Goal: Task Accomplishment & Management: Complete application form

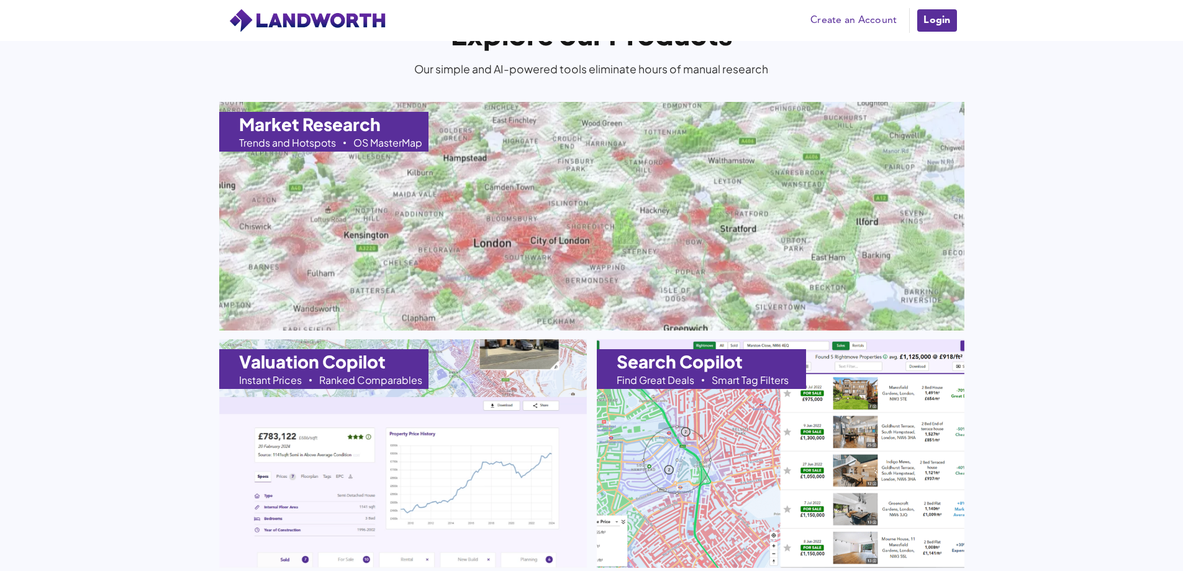
scroll to position [1180, 0]
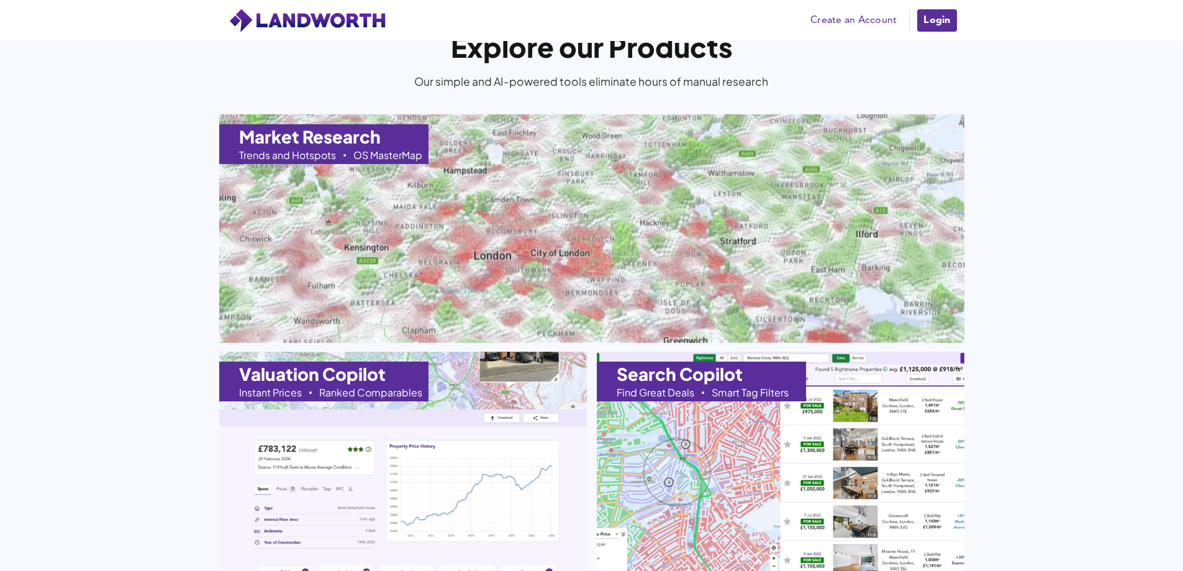
click at [840, 22] on link "Create an Account" at bounding box center [853, 20] width 99 height 19
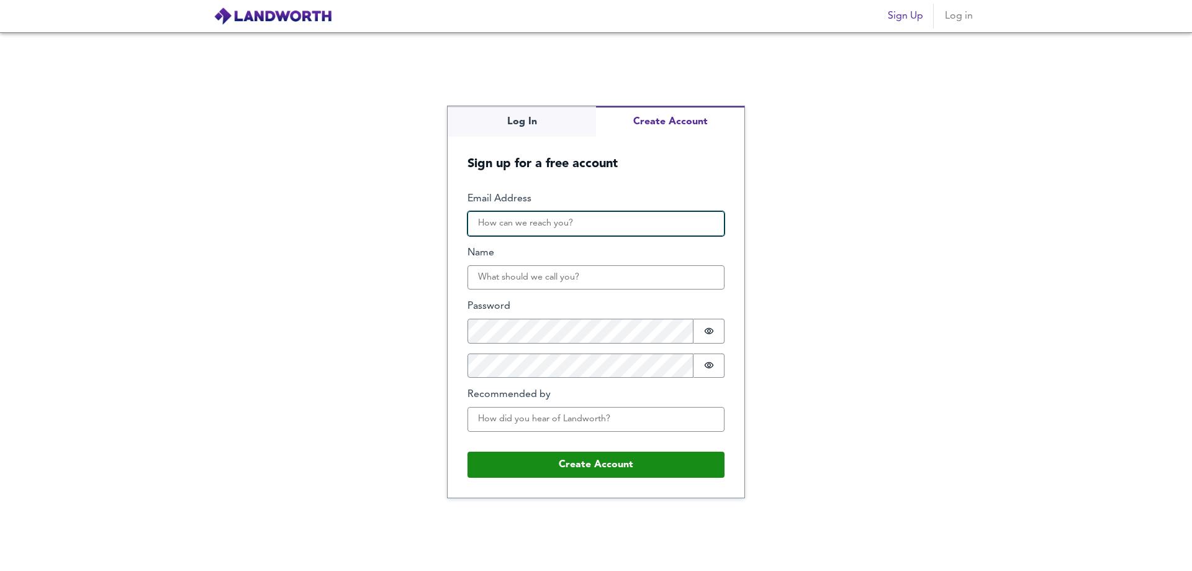
click at [500, 225] on input "Email Address" at bounding box center [596, 223] width 257 height 25
click at [627, 218] on input "nasprop" at bounding box center [596, 223] width 257 height 25
click at [651, 227] on input "nasprop007" at bounding box center [596, 223] width 257 height 25
click at [578, 230] on input "nasprop007" at bounding box center [596, 223] width 257 height 25
type input "nasprop007@gmail.com"
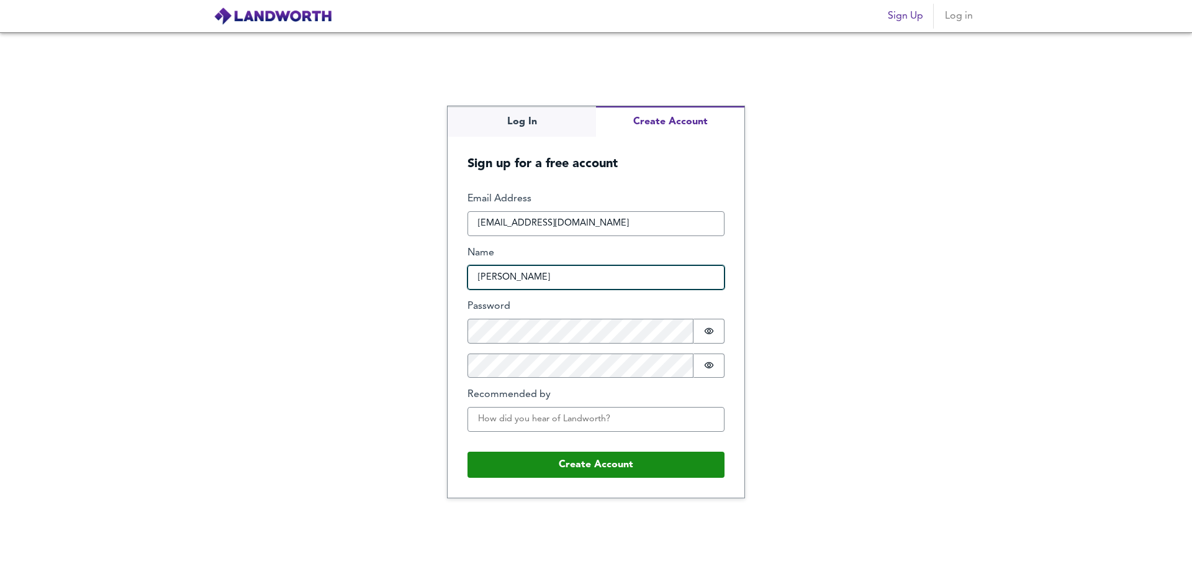
type input "Nasir"
click at [659, 273] on input "Nasir" at bounding box center [596, 277] width 257 height 25
click at [617, 281] on input "Nasir" at bounding box center [596, 277] width 257 height 25
click at [510, 278] on input "Nasir" at bounding box center [596, 277] width 257 height 25
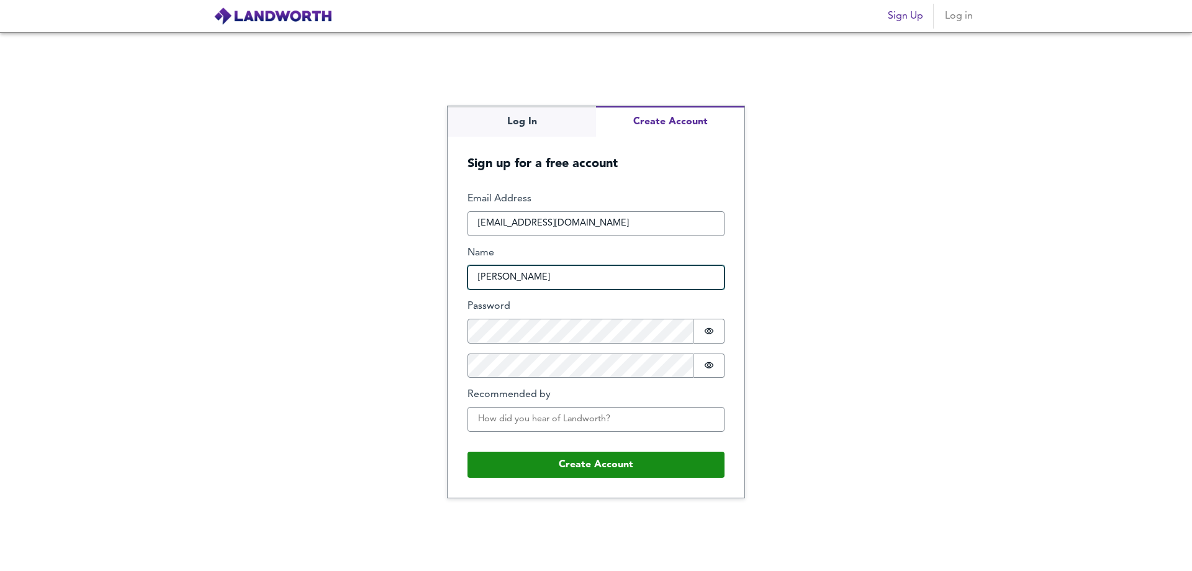
click at [510, 278] on input "Nasir" at bounding box center [596, 277] width 257 height 25
click at [489, 274] on input "Nasir" at bounding box center [596, 277] width 257 height 25
click at [866, 299] on div "Log In Create Account Sign up for a free account Email Address nasprop007@gmail…" at bounding box center [596, 301] width 1192 height 538
click at [512, 273] on input "Nasir" at bounding box center [596, 277] width 257 height 25
click at [513, 274] on input "Nasir" at bounding box center [596, 277] width 257 height 25
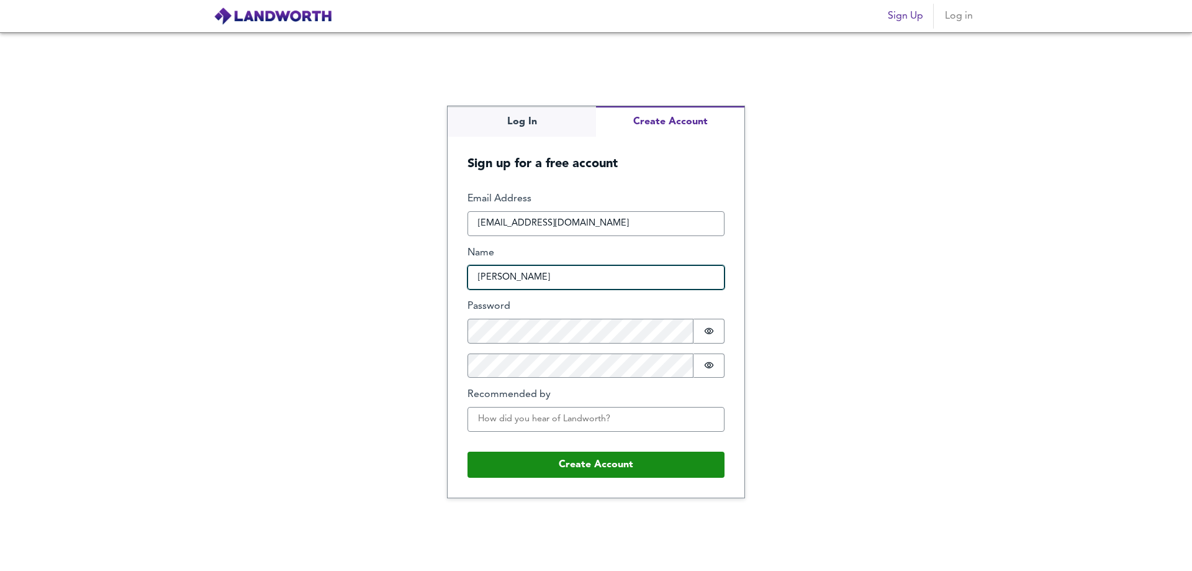
click at [513, 274] on input "Nasir" at bounding box center [596, 277] width 257 height 25
click at [513, 275] on input "Nasir" at bounding box center [596, 277] width 257 height 25
click at [714, 331] on icon "Show password" at bounding box center [709, 331] width 9 height 6
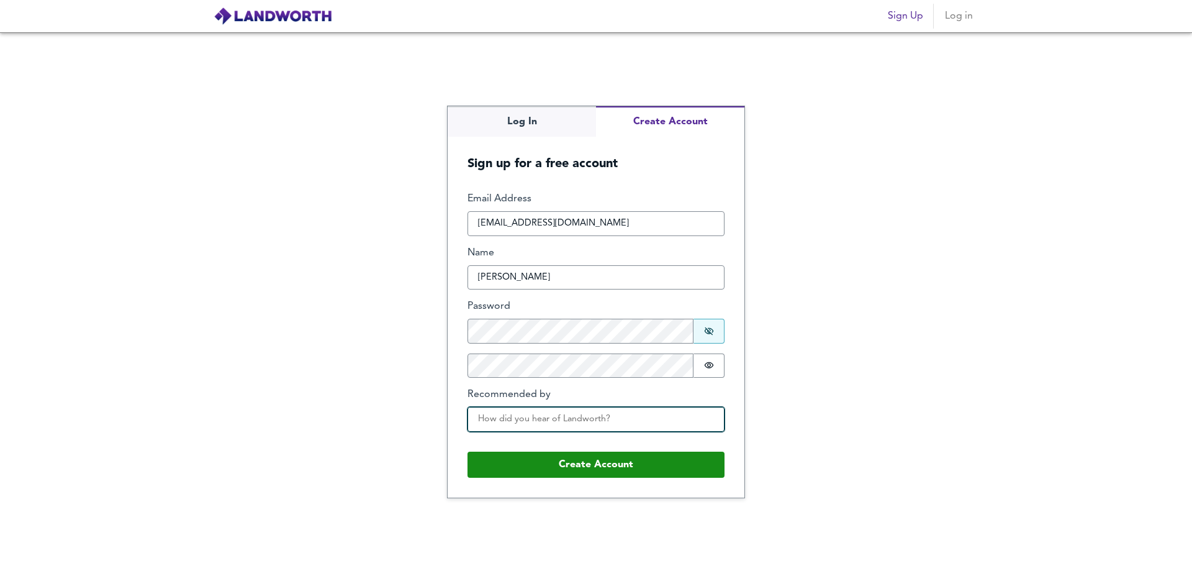
click at [538, 419] on input "Recommended by" at bounding box center [596, 419] width 257 height 25
type input "A"
type input "Ahmed Khan"
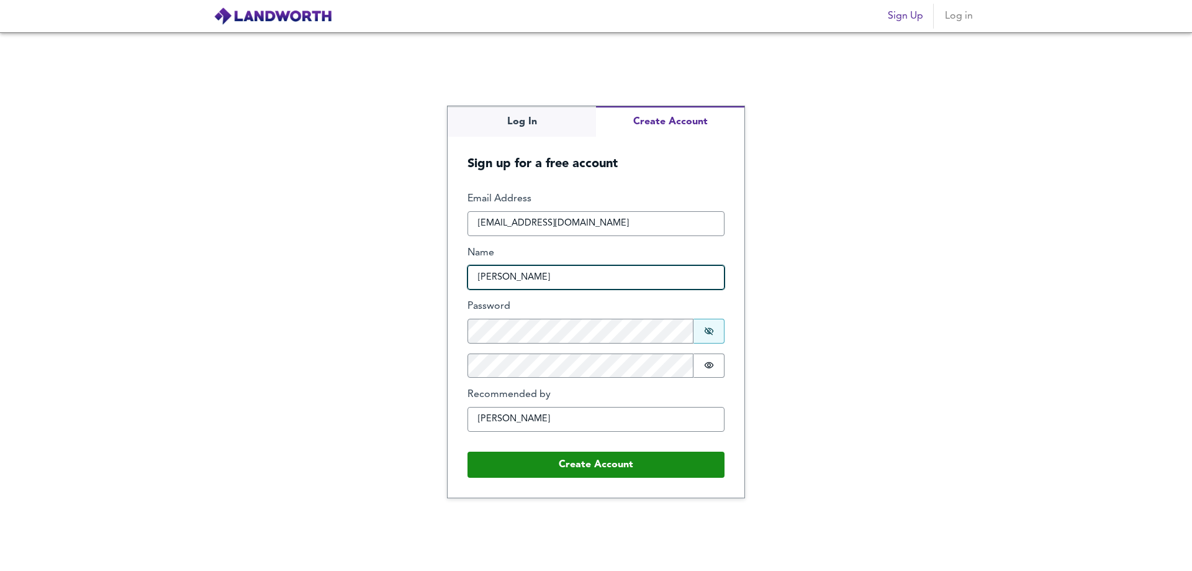
click at [532, 281] on input "Nasir" at bounding box center [596, 277] width 257 height 25
click at [508, 280] on input "Nasir adam" at bounding box center [596, 277] width 257 height 25
type input "Nasir Adam"
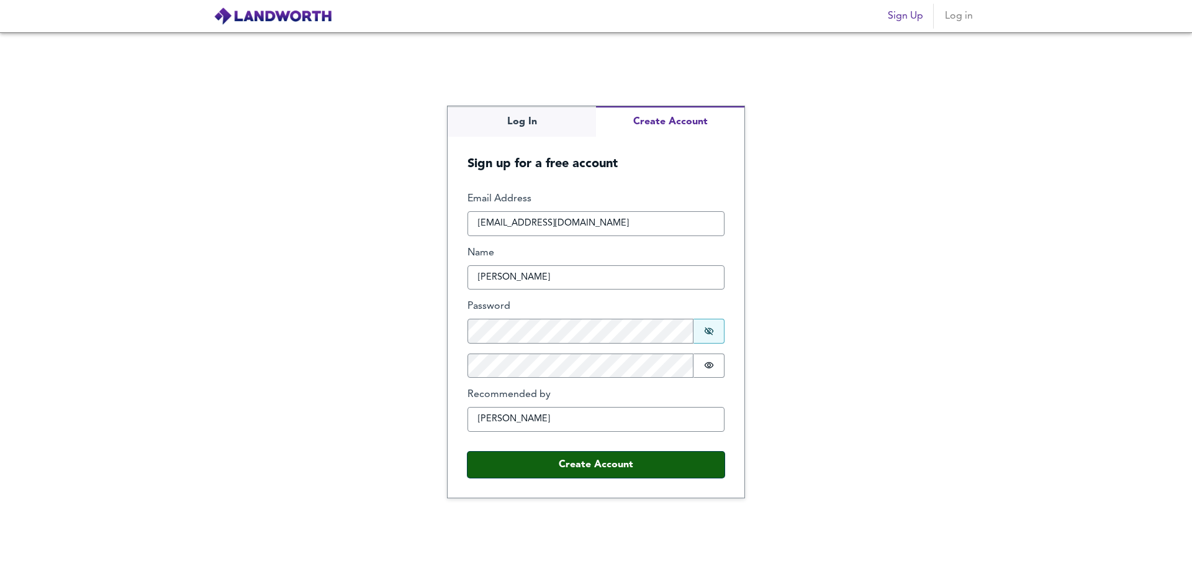
click at [583, 463] on button "Create Account" at bounding box center [596, 464] width 257 height 26
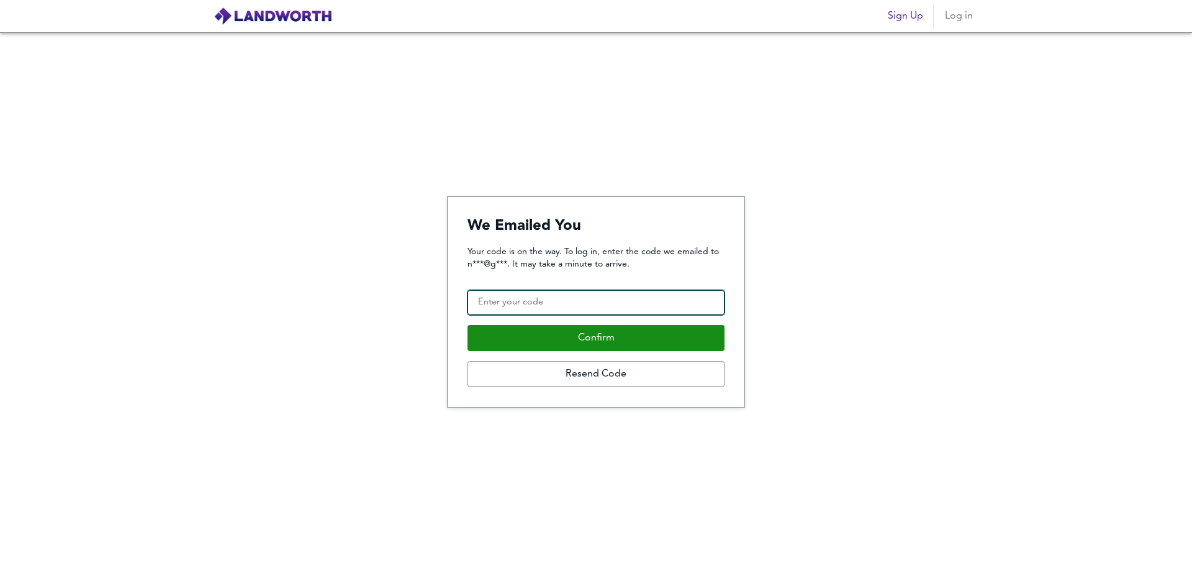
click at [537, 304] on input "Confirmation Code" at bounding box center [596, 302] width 257 height 25
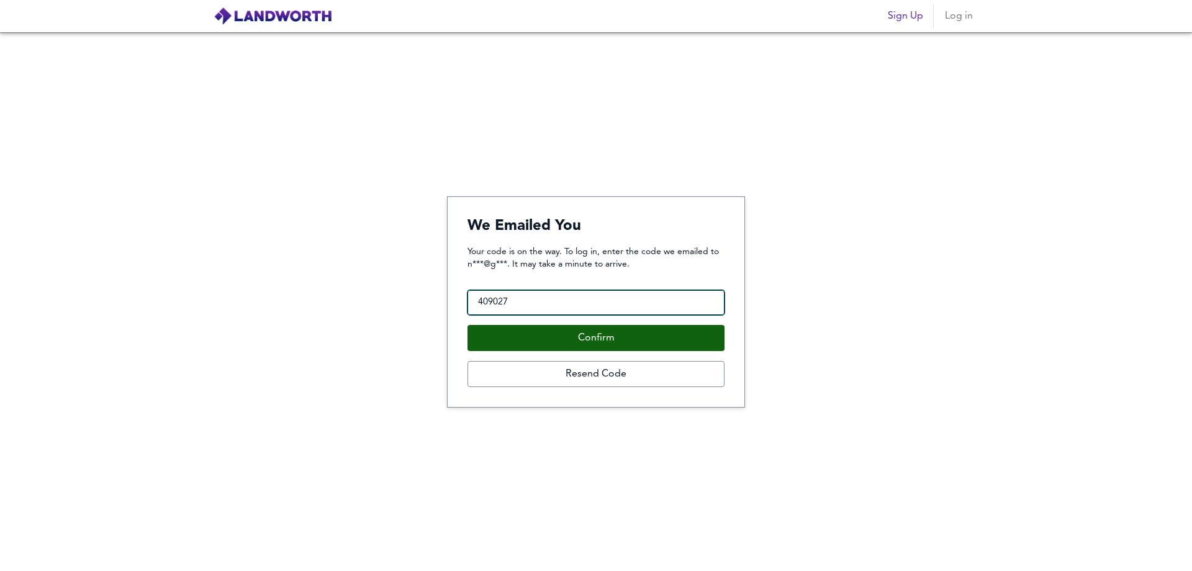
type input "409027"
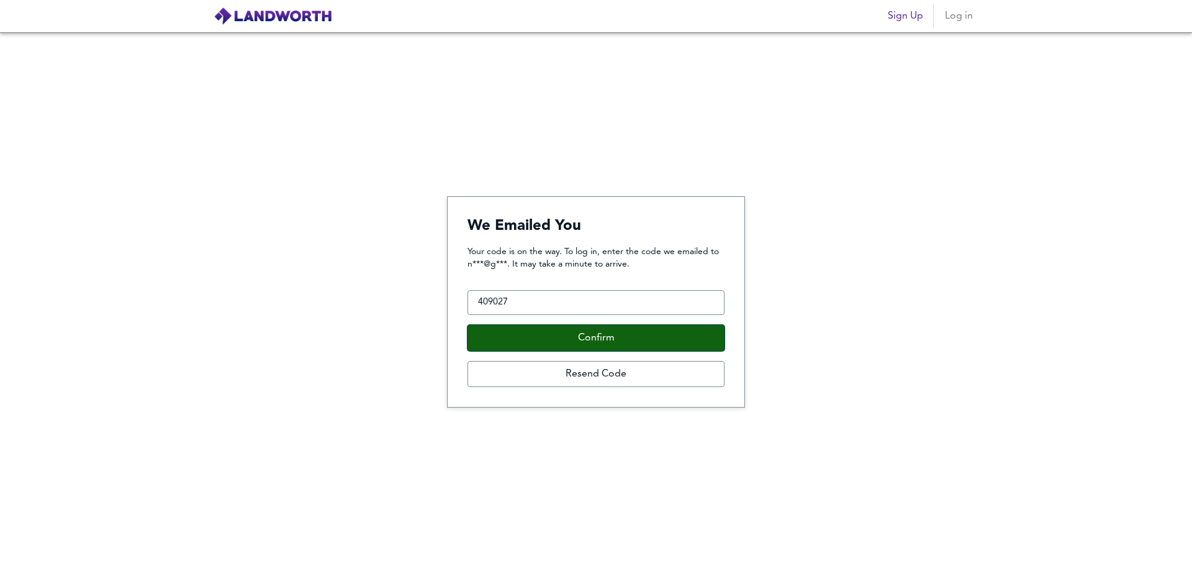
click at [658, 333] on button "Confirm" at bounding box center [596, 338] width 257 height 26
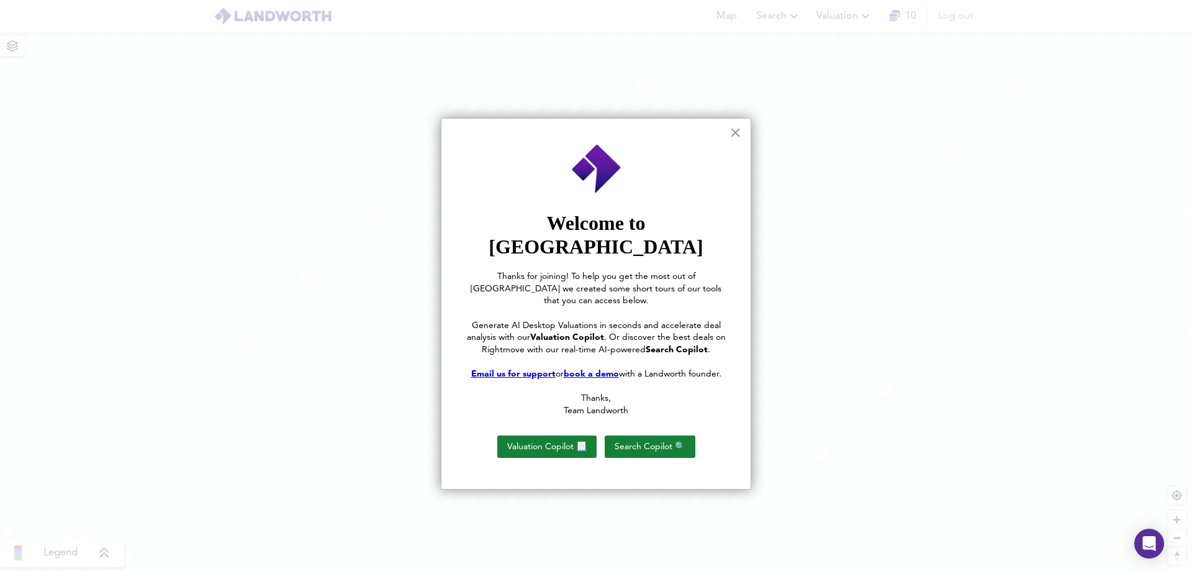
click at [592, 370] on u "book a demo" at bounding box center [591, 374] width 55 height 9
click at [537, 435] on button "Valuation Copilot 📃" at bounding box center [546, 446] width 99 height 22
